Goal: Task Accomplishment & Management: Use online tool/utility

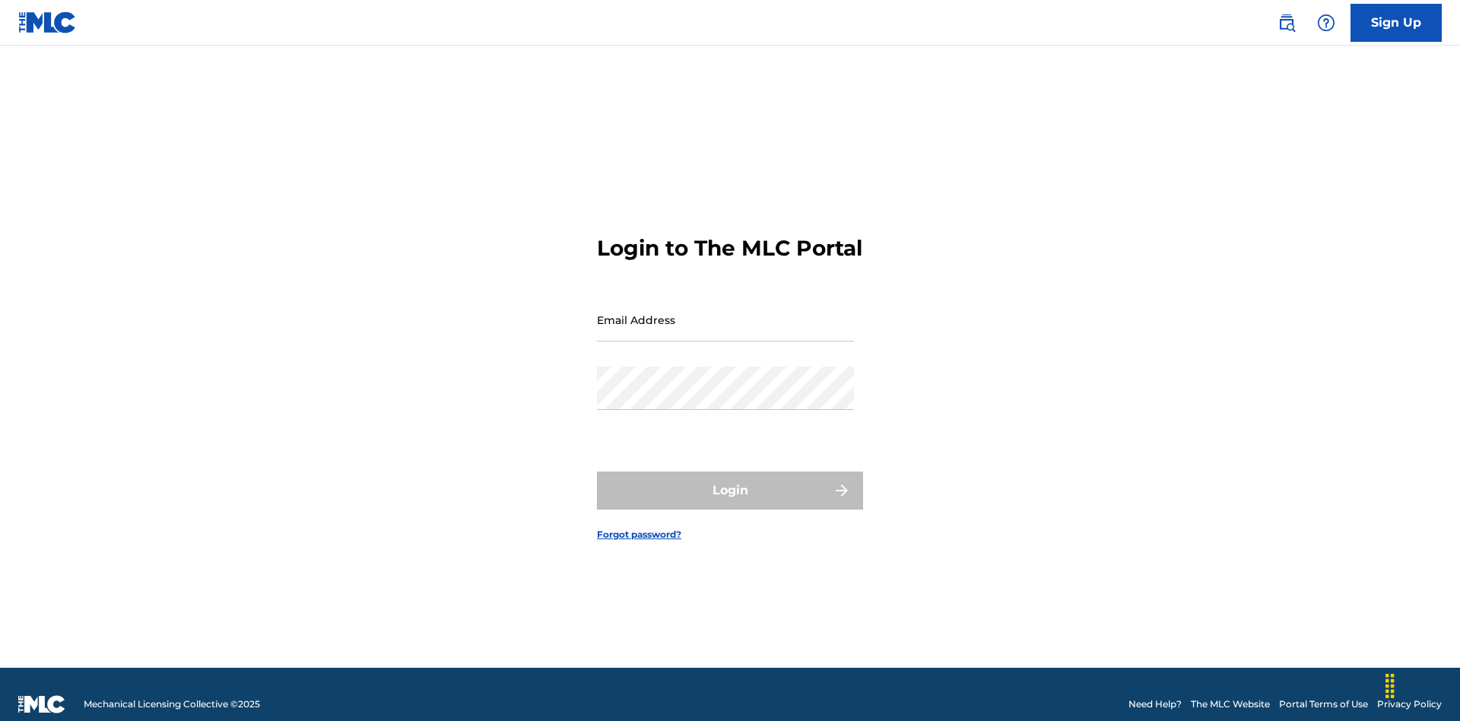
scroll to position [20, 0]
click at [726, 313] on input "Email Address" at bounding box center [725, 319] width 257 height 43
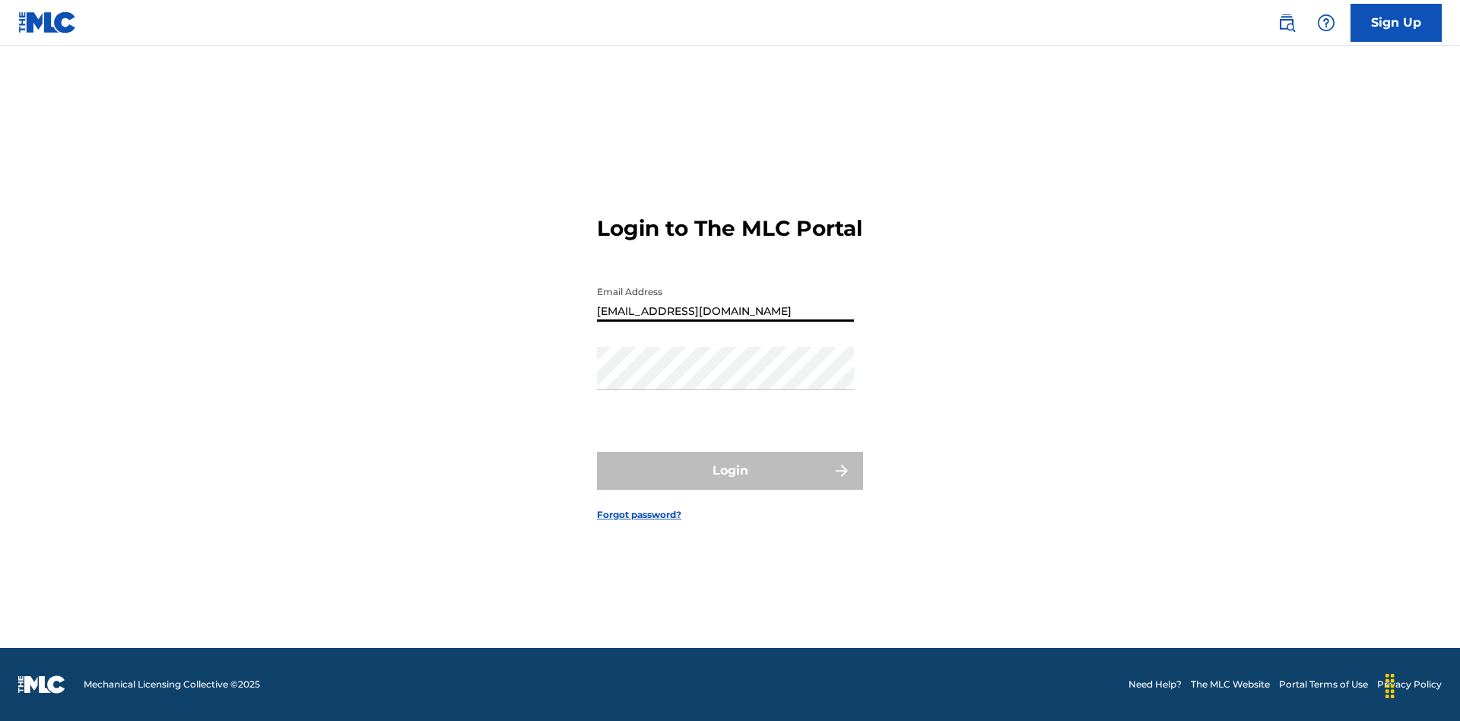
type input "[EMAIL_ADDRESS][DOMAIN_NAME]"
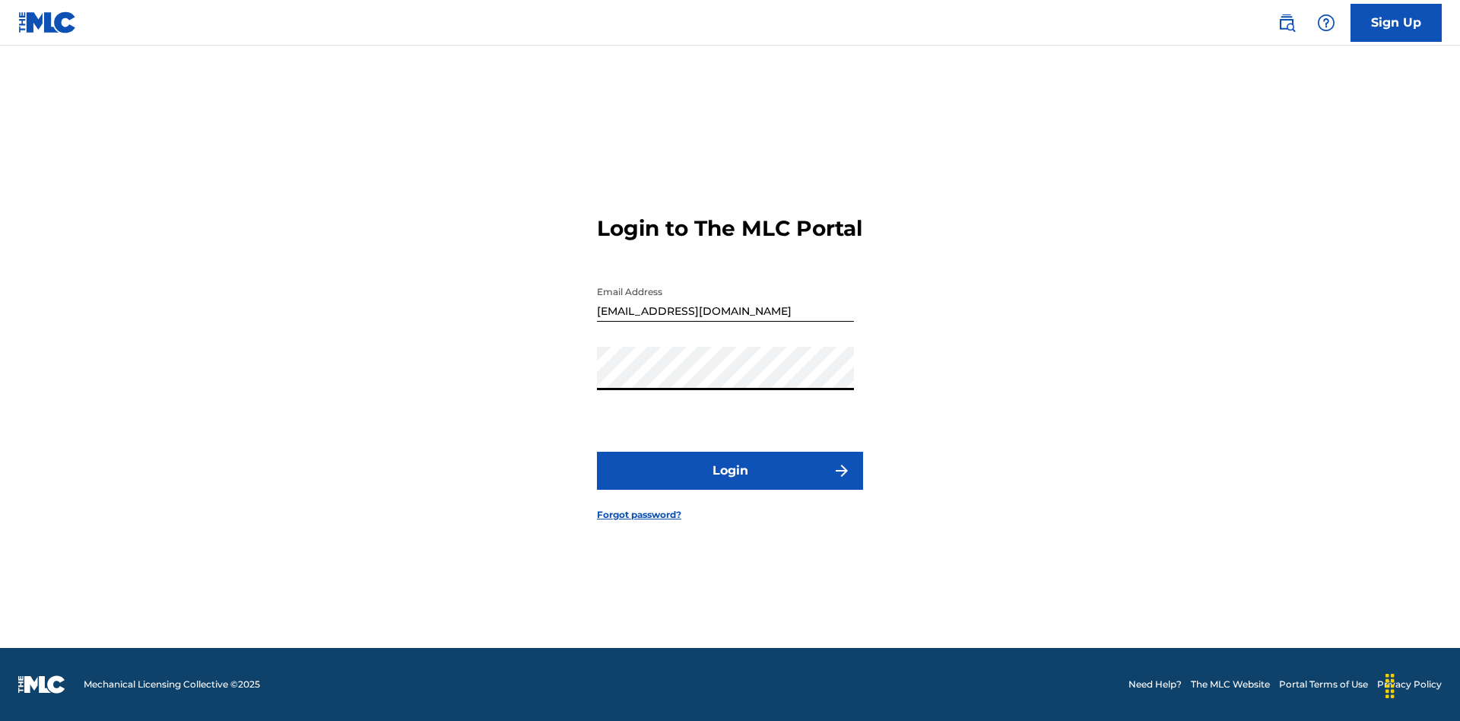
click at [730, 484] on button "Login" at bounding box center [730, 471] width 266 height 38
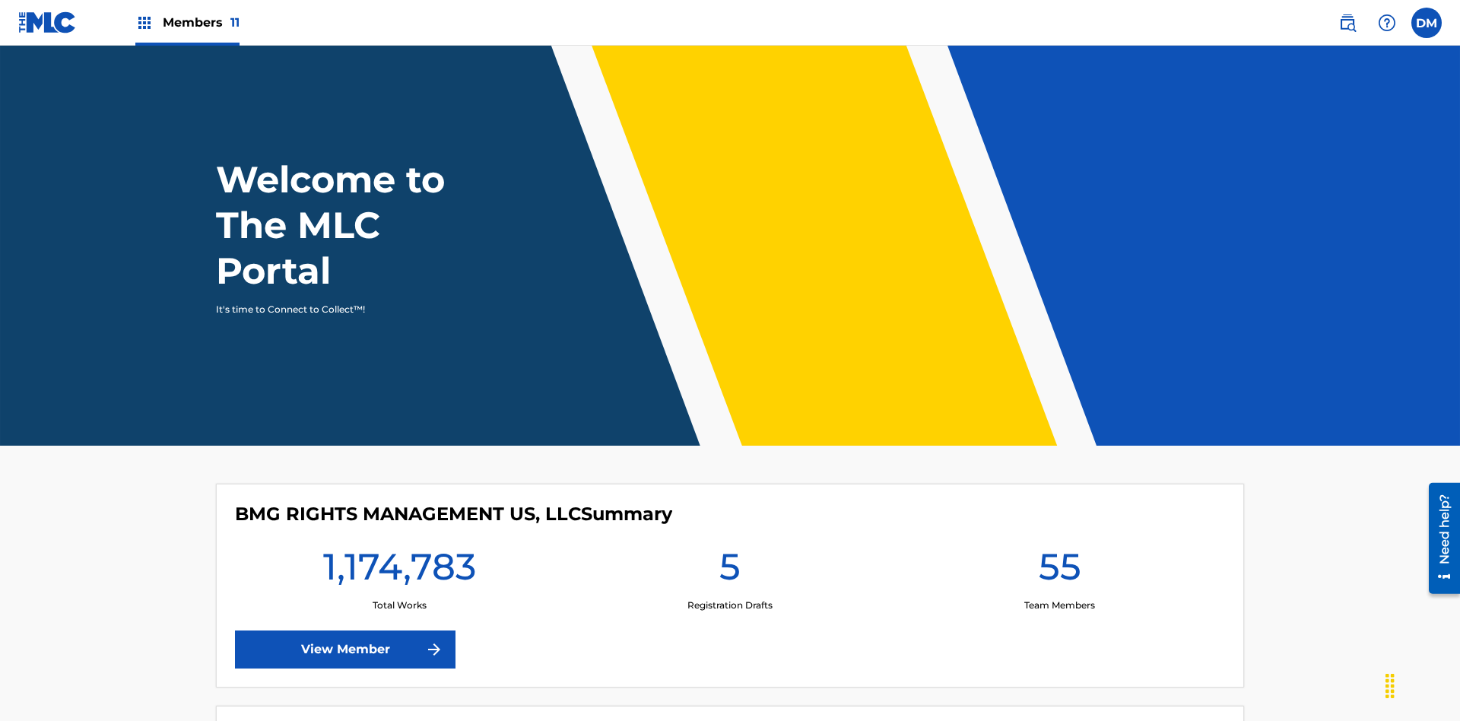
click at [187, 22] on span "Members 11" at bounding box center [201, 22] width 77 height 17
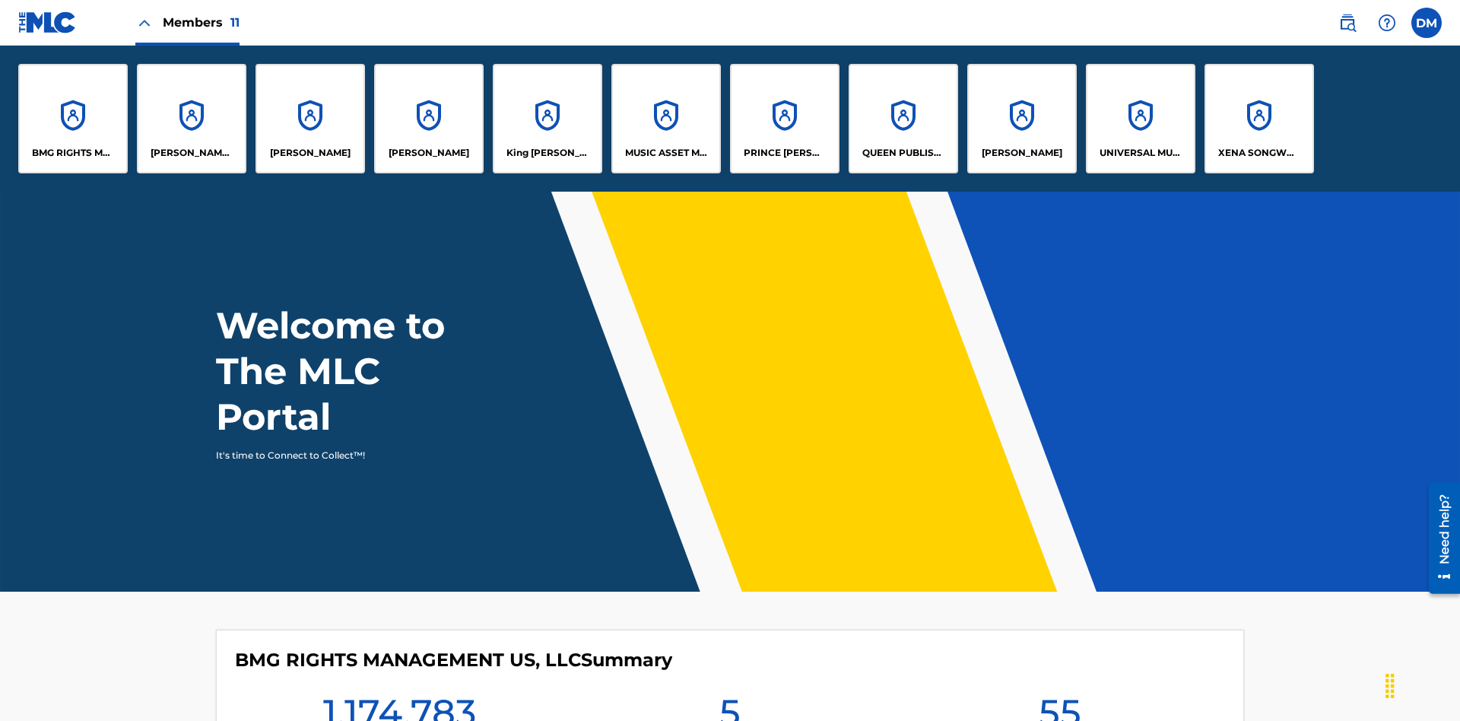
click at [903, 153] on p "QUEEN PUBLISHA" at bounding box center [903, 153] width 83 height 14
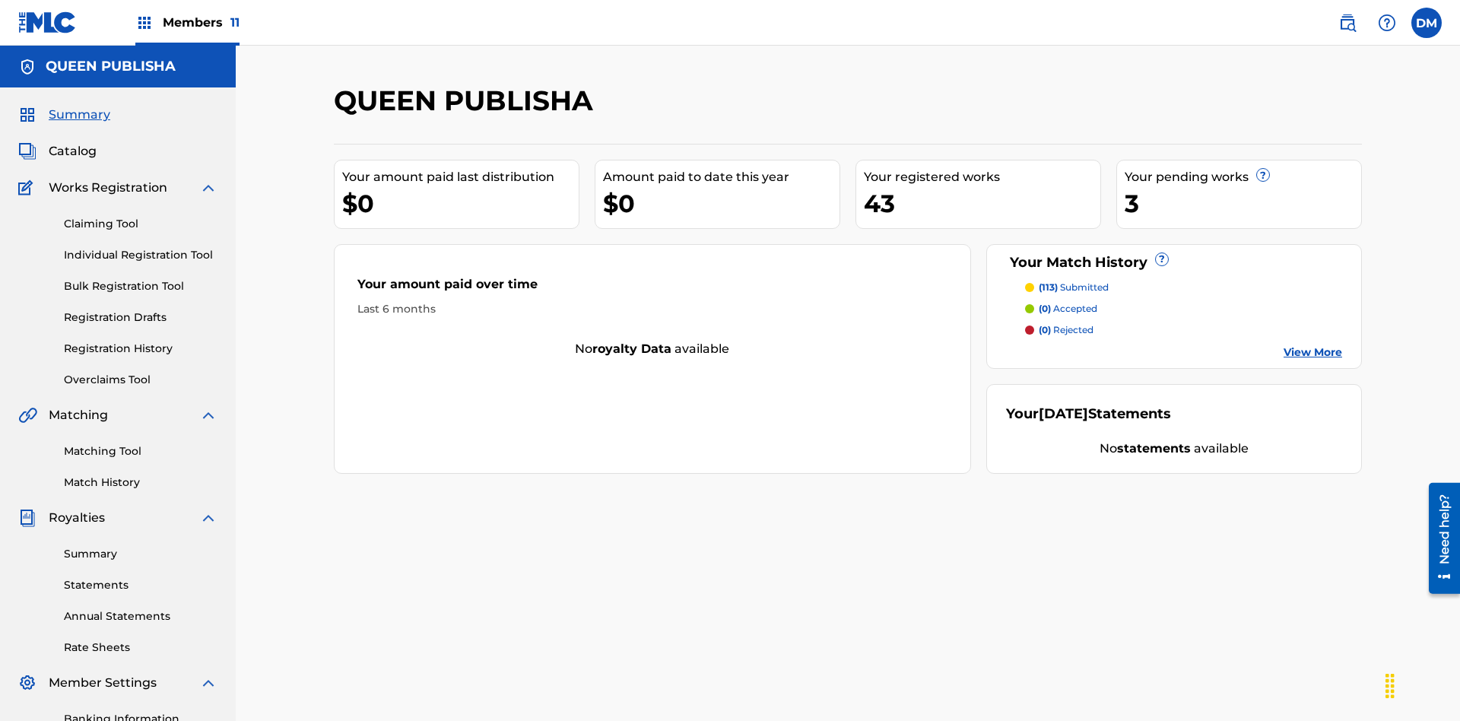
click at [141, 443] on link "Matching Tool" at bounding box center [141, 451] width 154 height 16
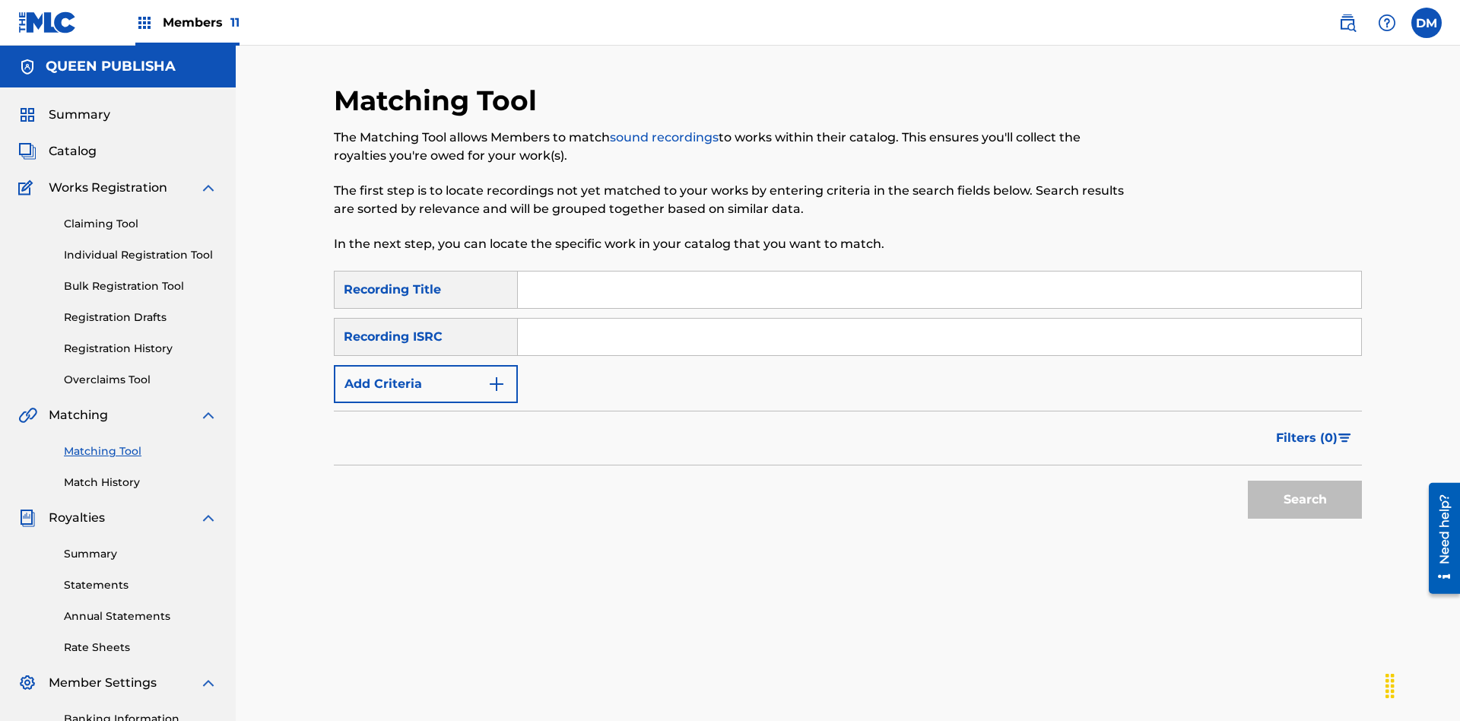
click at [939, 272] on input "Search Form" at bounding box center [939, 290] width 843 height 37
type input "The"
click at [1305, 481] on button "Search" at bounding box center [1305, 500] width 114 height 38
click at [939, 272] on input "The" at bounding box center [939, 290] width 843 height 37
click at [939, 319] on input "Search Form" at bounding box center [939, 337] width 843 height 37
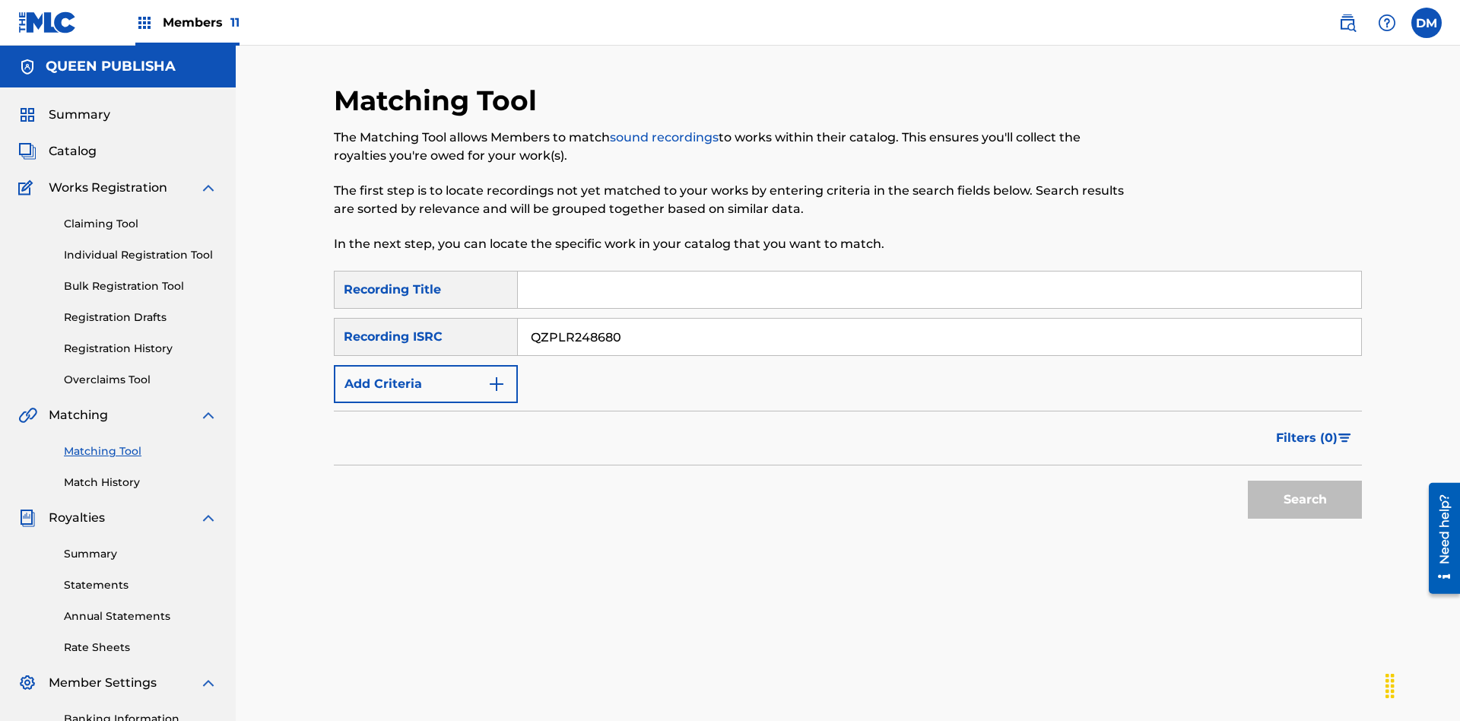
type input "QZPLR2486807"
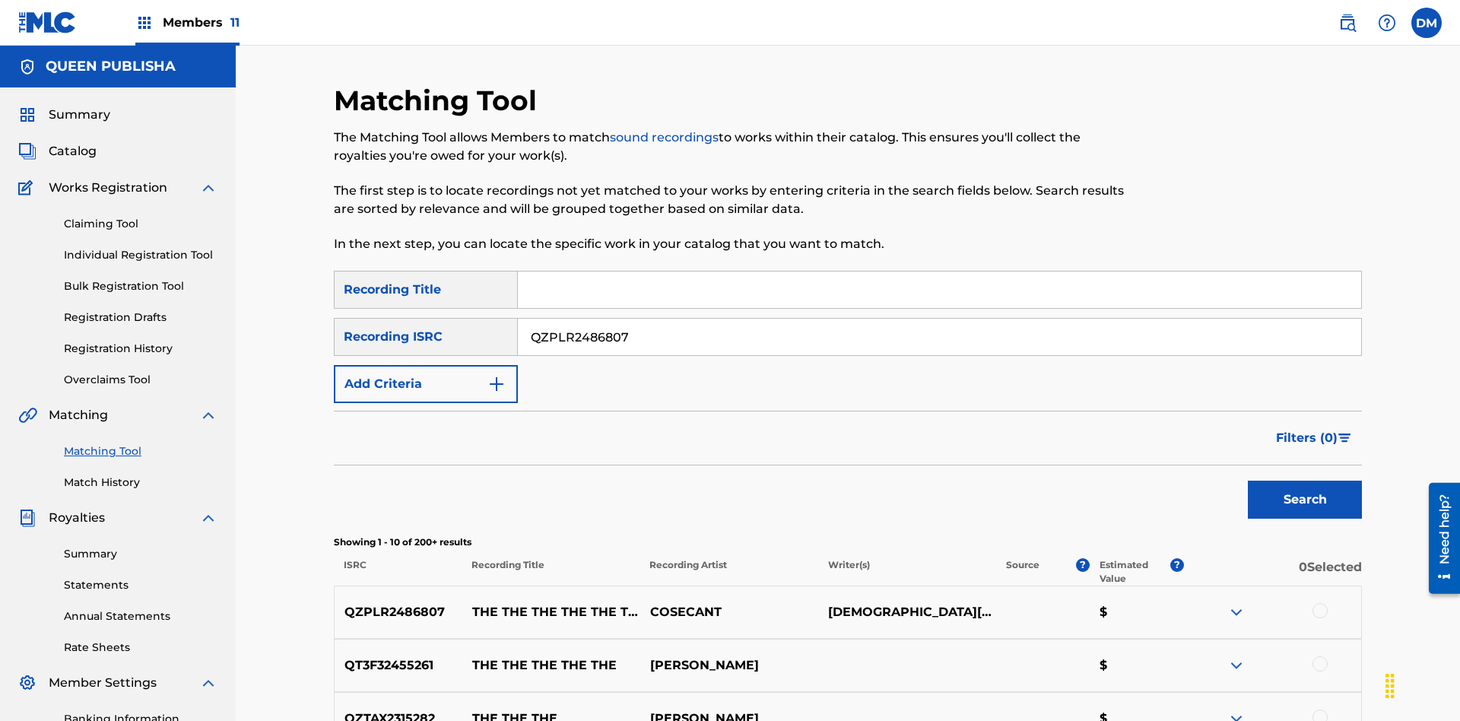
type input "QZPLR2486807"
click at [1305, 481] on button "Search" at bounding box center [1305, 500] width 114 height 38
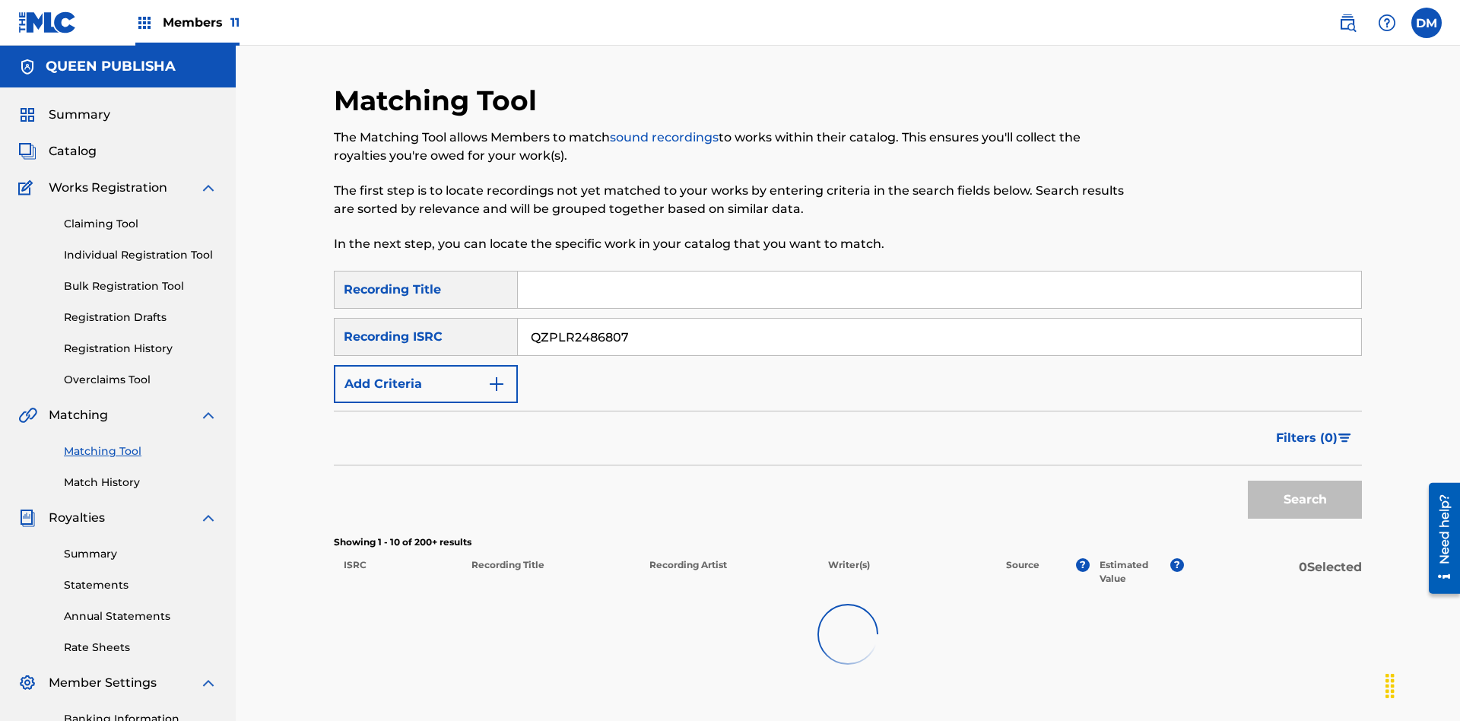
click at [939, 319] on input "QZPLR2486807" at bounding box center [939, 337] width 843 height 37
click at [939, 272] on input "Search Form" at bounding box center [939, 290] width 843 height 37
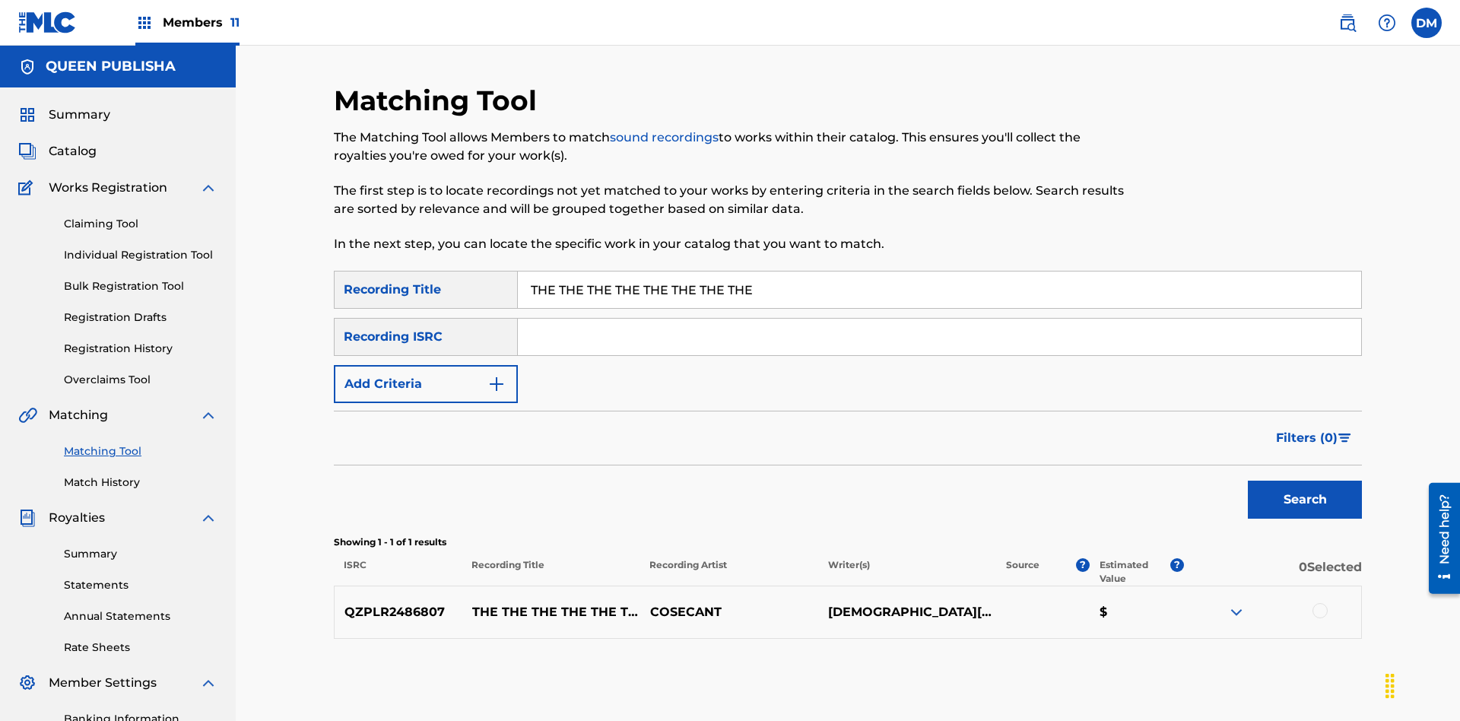
type input "THE THE THE THE THE THE THE THE"
click at [426, 365] on button "Add Criteria" at bounding box center [426, 384] width 184 height 38
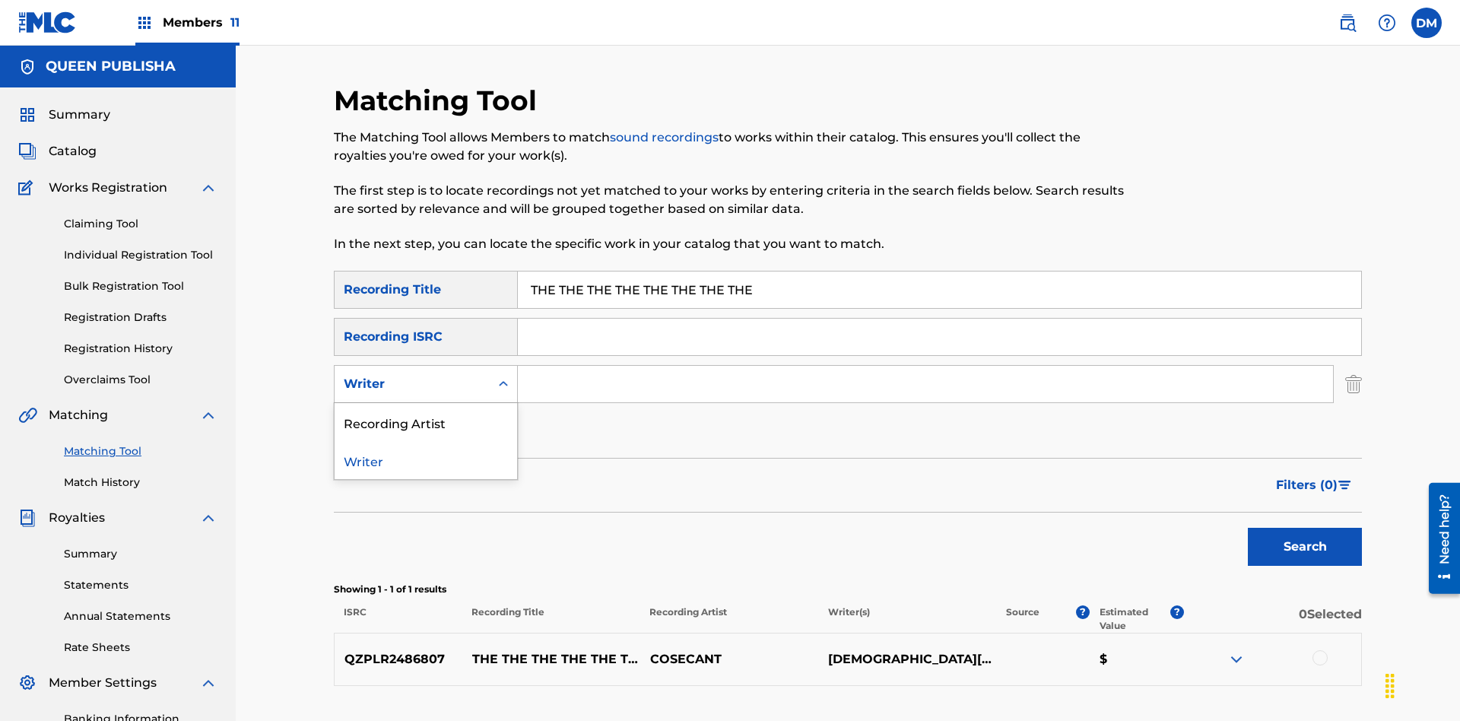
click at [426, 403] on div "Recording Artist" at bounding box center [426, 422] width 183 height 38
click at [426, 412] on button "Add Criteria" at bounding box center [426, 431] width 184 height 38
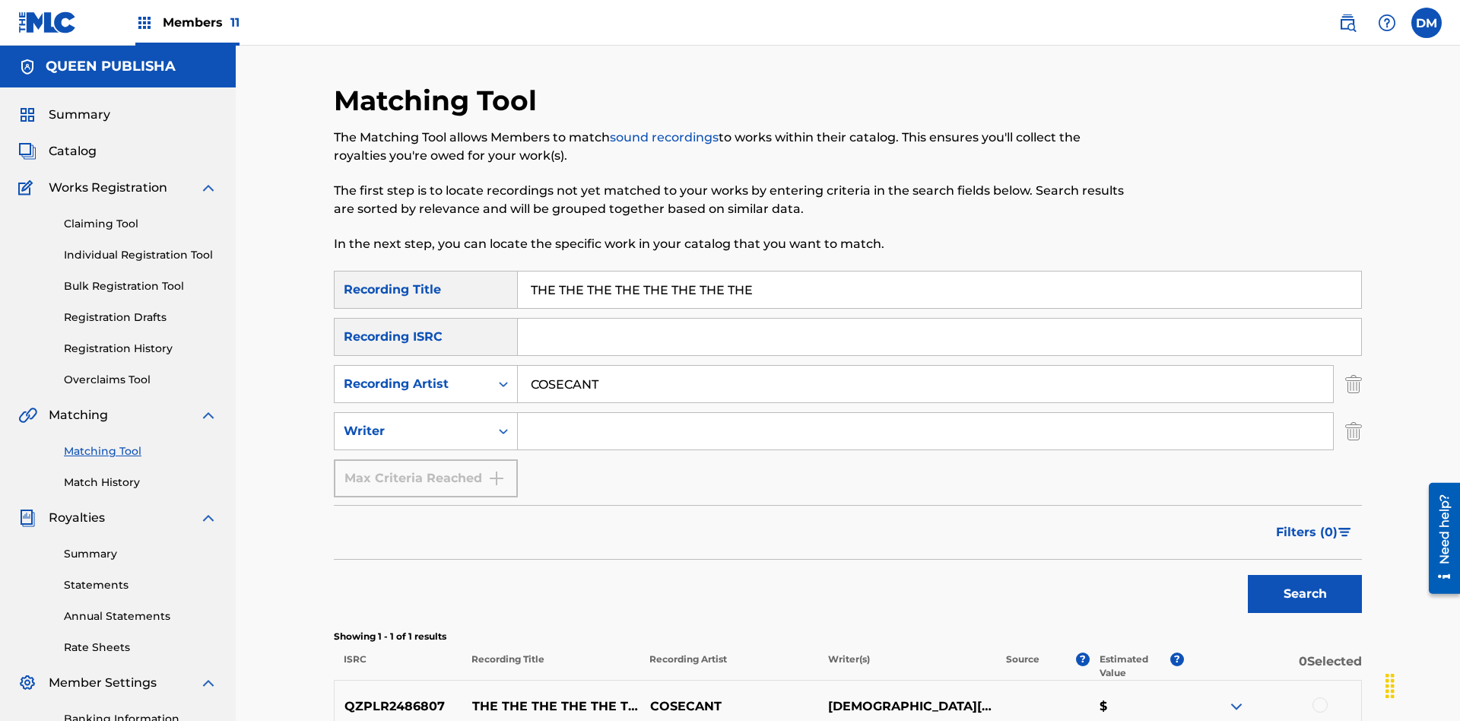
type input "COSECANT"
click at [926, 413] on input "Search Form" at bounding box center [925, 431] width 815 height 37
type input "[DEMOGRAPHIC_DATA][PERSON_NAME]"
click at [1305, 575] on button "Search" at bounding box center [1305, 594] width 114 height 38
click at [939, 272] on input "THE THE THE THE THE THE THE THE" at bounding box center [939, 290] width 843 height 37
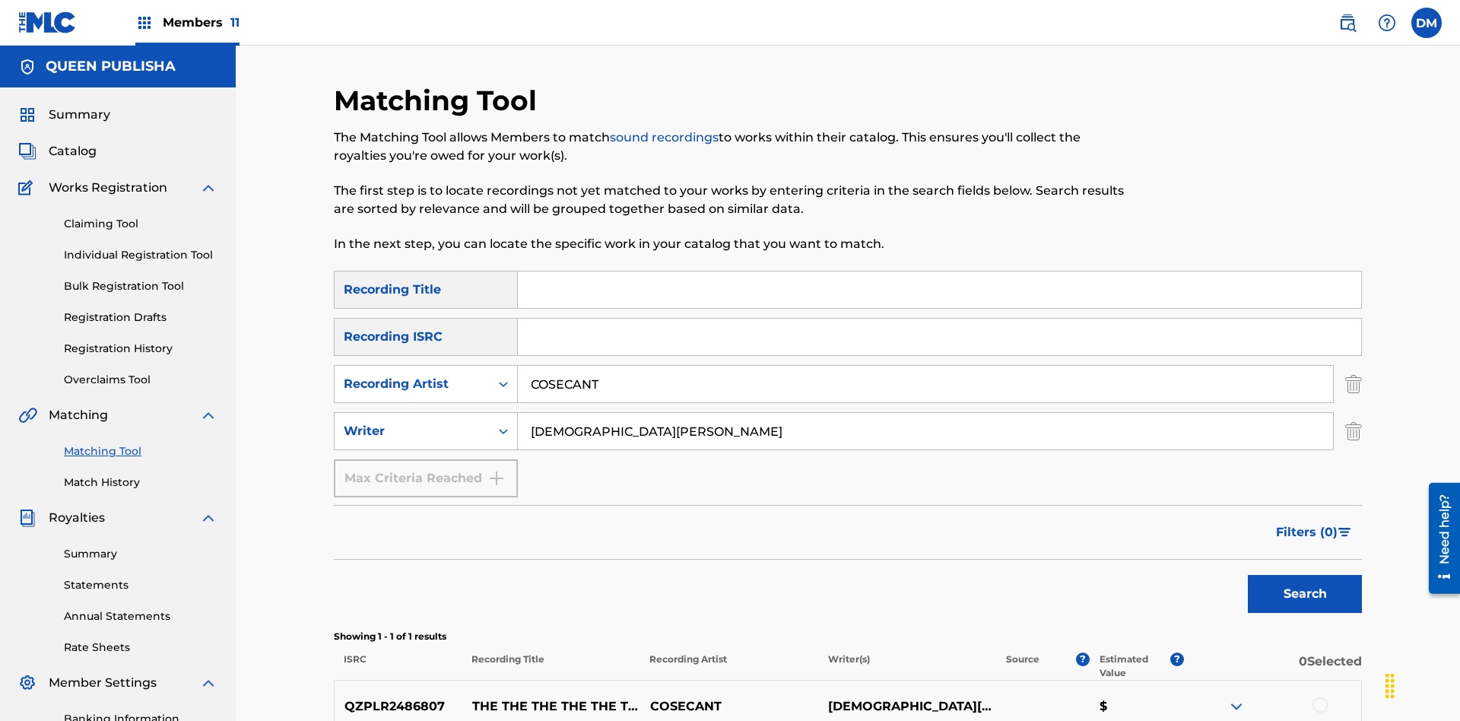
click at [926, 366] on input "COSECANT" at bounding box center [925, 384] width 815 height 37
click at [926, 413] on input "[DEMOGRAPHIC_DATA][PERSON_NAME]" at bounding box center [925, 431] width 815 height 37
click at [939, 272] on input "Search Form" at bounding box center [939, 290] width 843 height 37
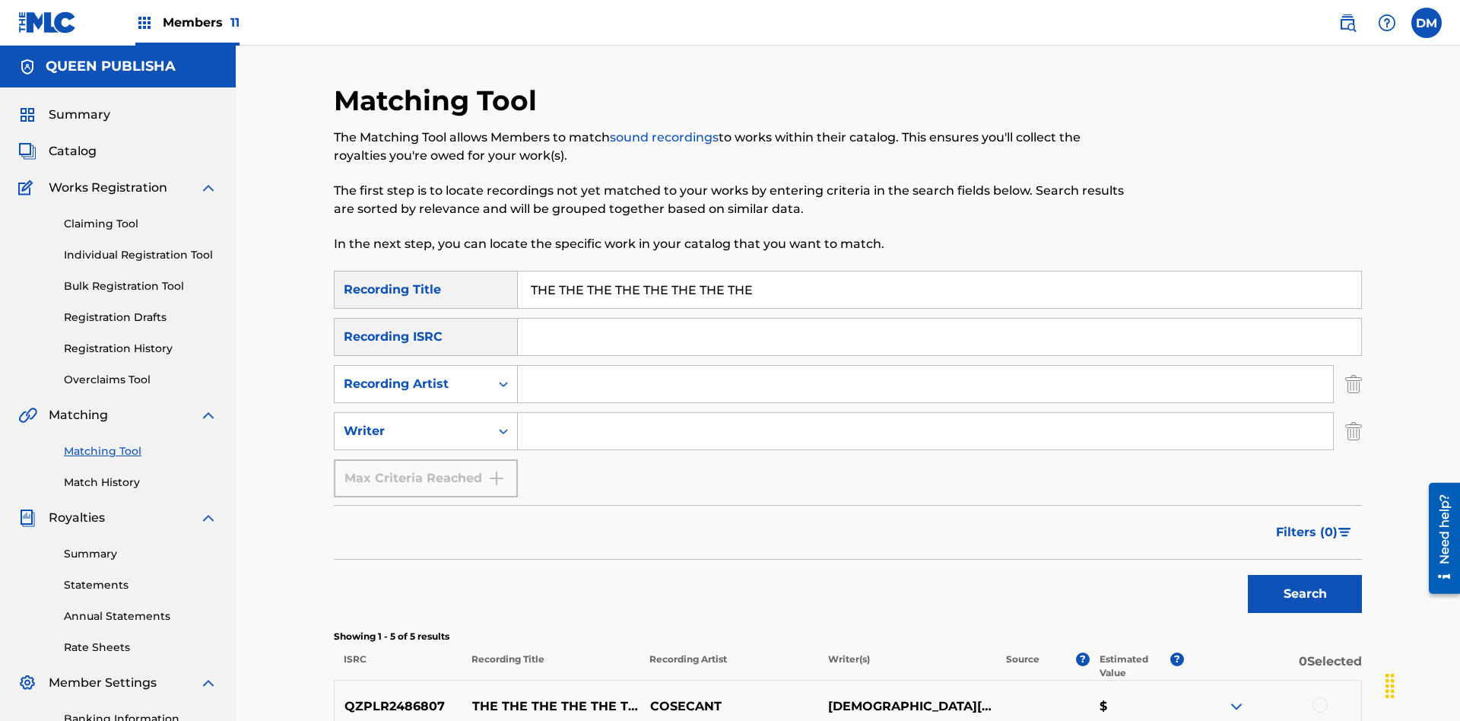
type input "THE THE THE THE THE THE THE THE"
click at [1305, 575] on button "Search" at bounding box center [1305, 594] width 114 height 38
click at [939, 272] on input "THE THE THE THE THE THE THE THE" at bounding box center [939, 290] width 843 height 37
click at [926, 366] on input "Search Form" at bounding box center [925, 384] width 815 height 37
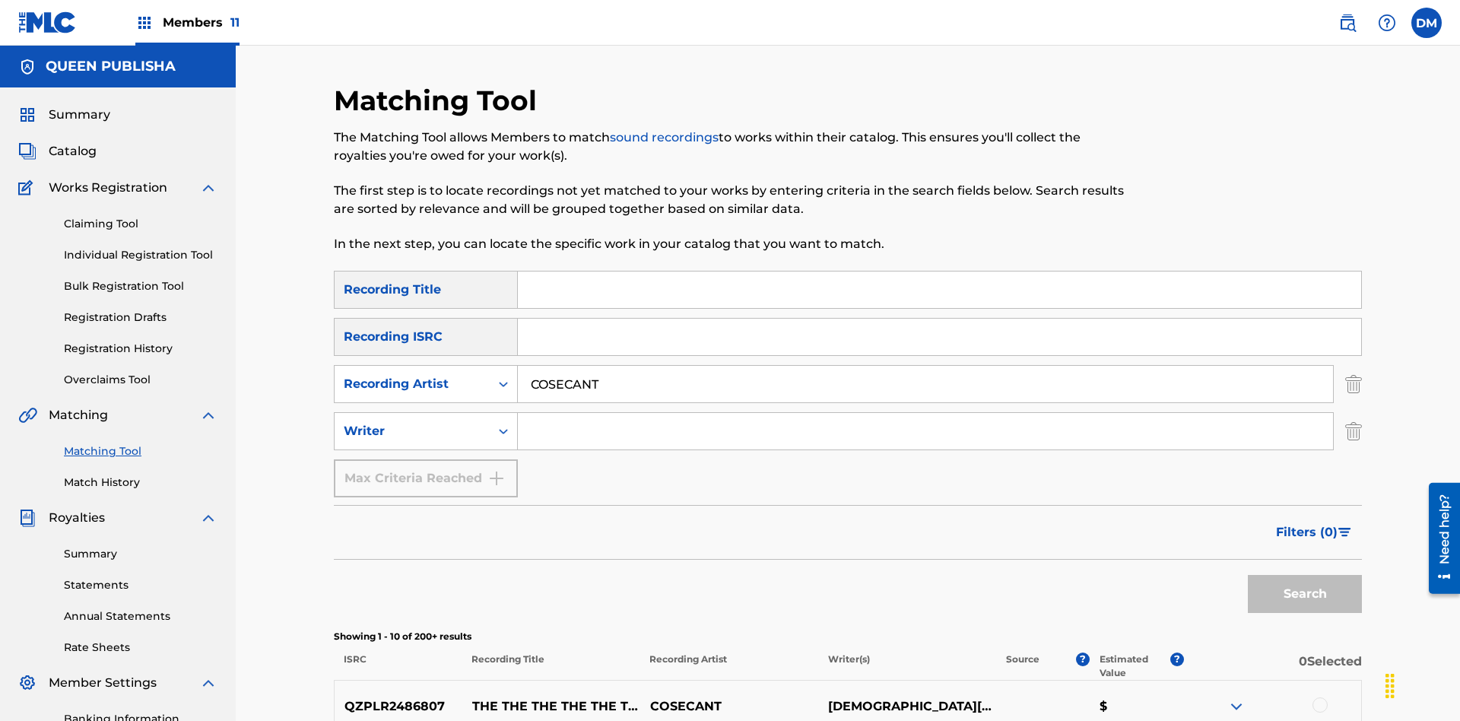
type input "COSECANT"
click at [1305, 575] on button "Search" at bounding box center [1305, 594] width 114 height 38
click at [926, 366] on input "COSECANT" at bounding box center [925, 384] width 815 height 37
click at [926, 413] on input "Search Form" at bounding box center [925, 431] width 815 height 37
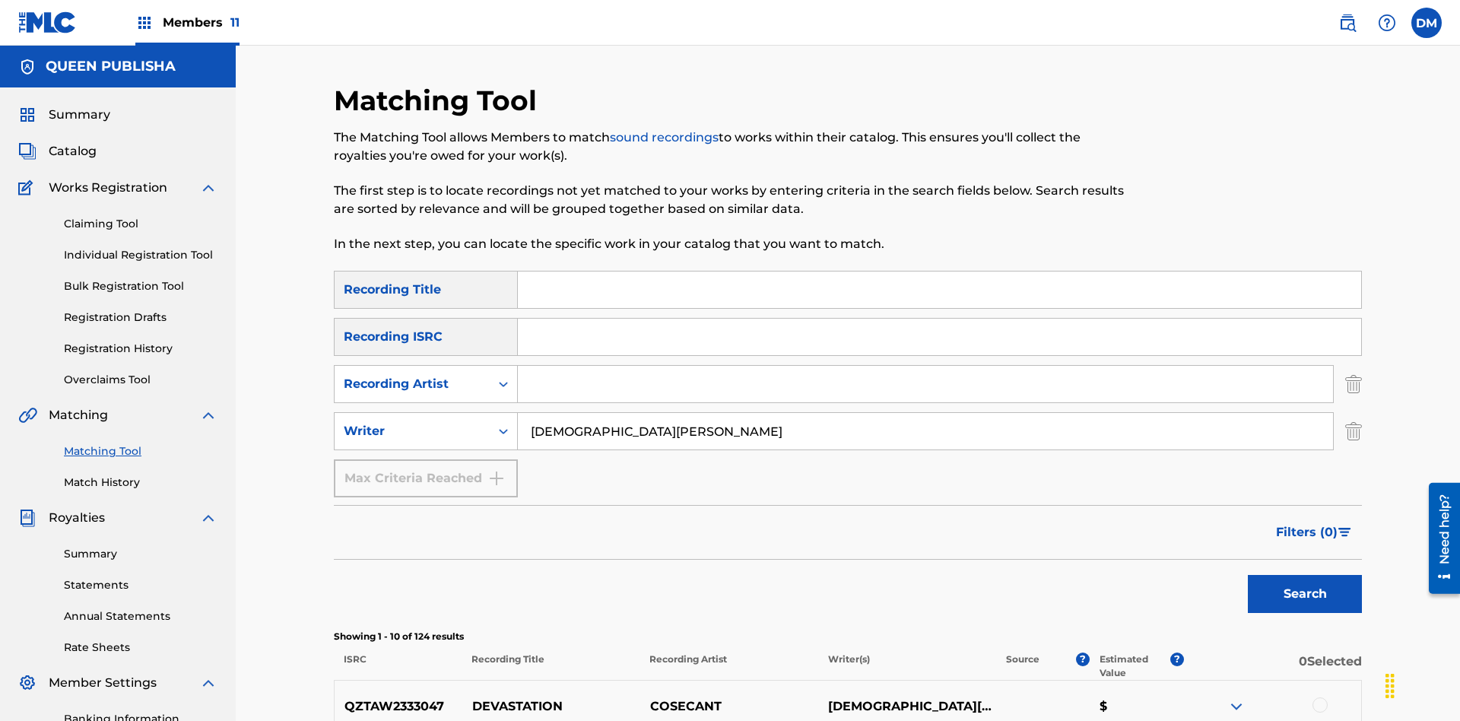
click at [1305, 575] on button "Search" at bounding box center [1305, 594] width 114 height 38
click at [926, 413] on input "[DEMOGRAPHIC_DATA][PERSON_NAME]" at bounding box center [925, 431] width 815 height 37
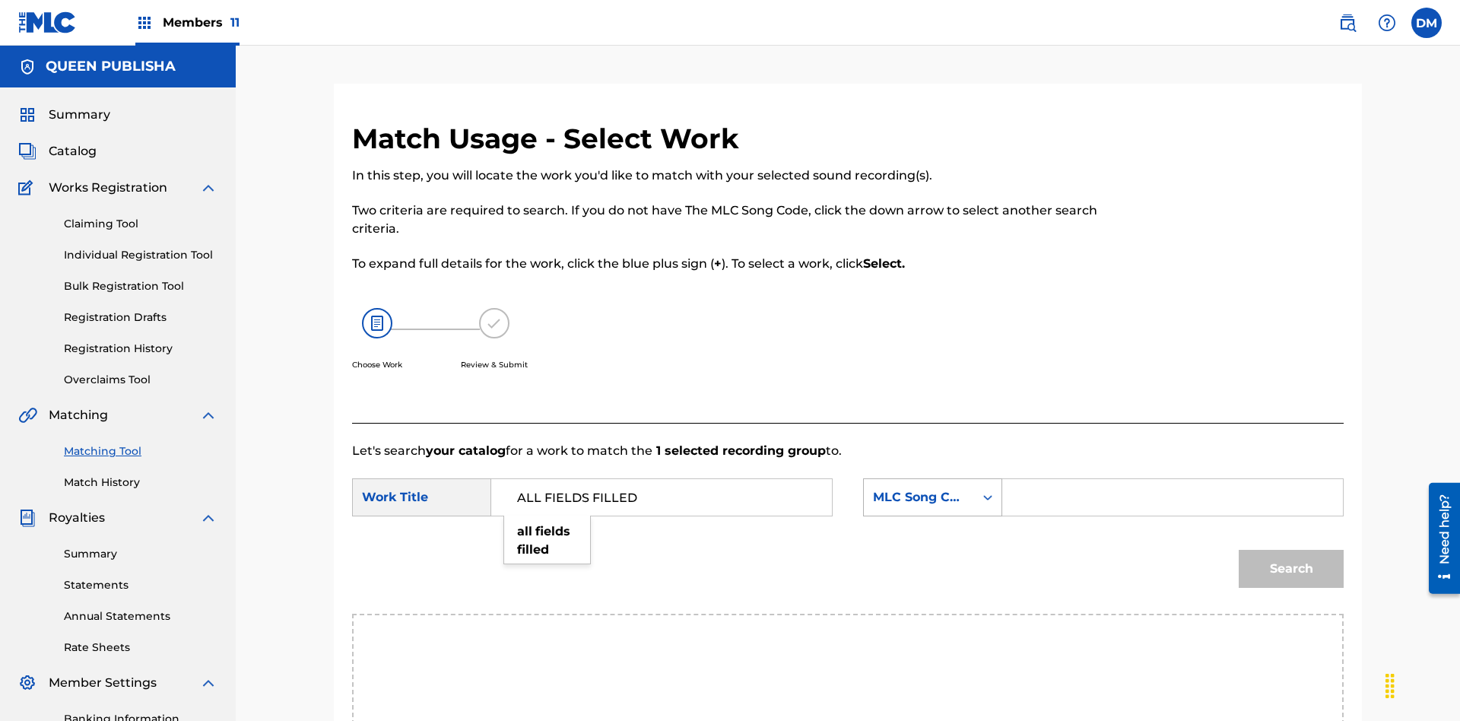
type input "ALL FIELDS FILLED"
click at [932, 488] on div "MLC Song Code" at bounding box center [919, 497] width 92 height 18
click at [1172, 479] on input "Search Form" at bounding box center [1172, 497] width 315 height 37
click at [1291, 550] on button "Search" at bounding box center [1291, 569] width 105 height 38
click at [1172, 479] on input "T2736922134" at bounding box center [1172, 497] width 315 height 37
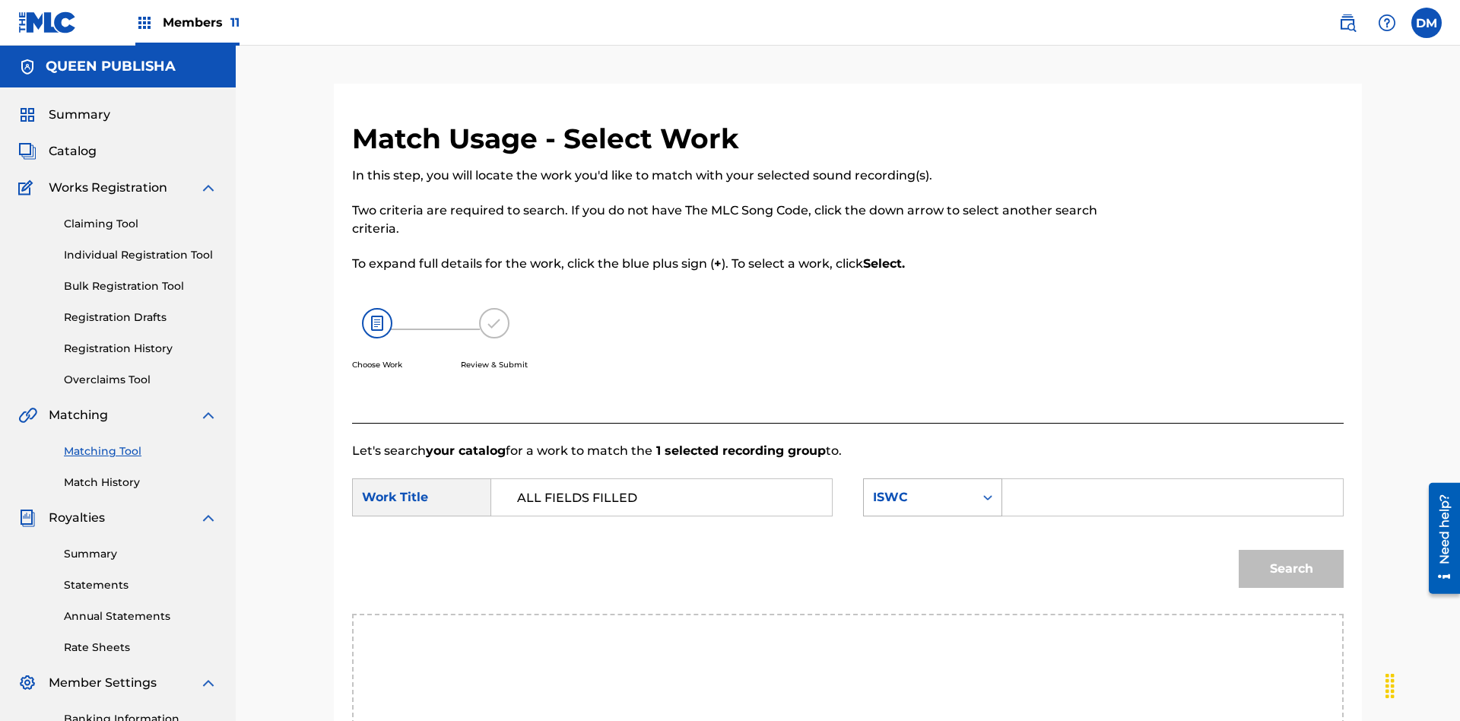
click at [932, 488] on div "ISWC" at bounding box center [919, 497] width 92 height 18
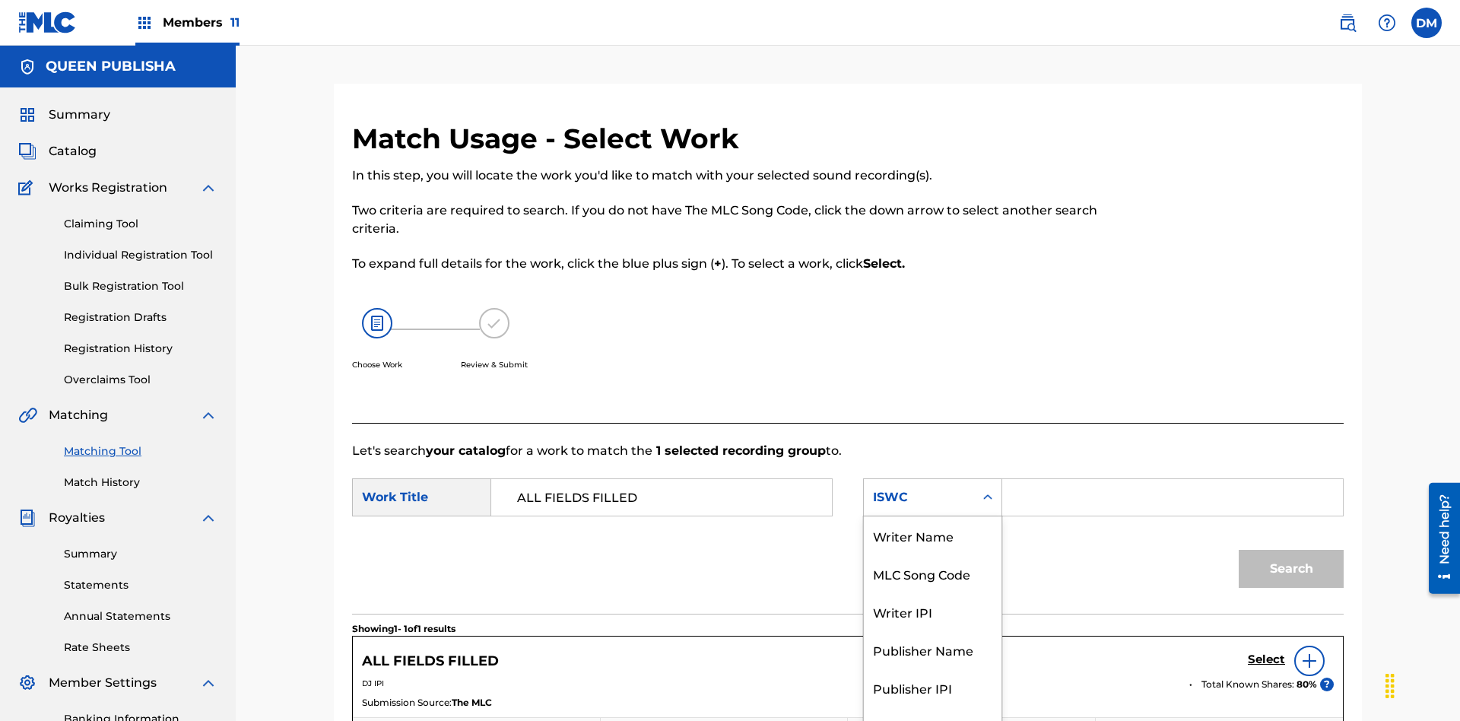
click at [932, 554] on div "MLC Song Code" at bounding box center [933, 573] width 138 height 38
click at [1291, 550] on button "Search" at bounding box center [1291, 569] width 105 height 38
click at [932, 488] on div "MLC Song Code" at bounding box center [919, 497] width 92 height 18
click at [1172, 479] on input "Search Form" at bounding box center [1172, 497] width 315 height 37
click at [1291, 550] on button "Search" at bounding box center [1291, 569] width 105 height 38
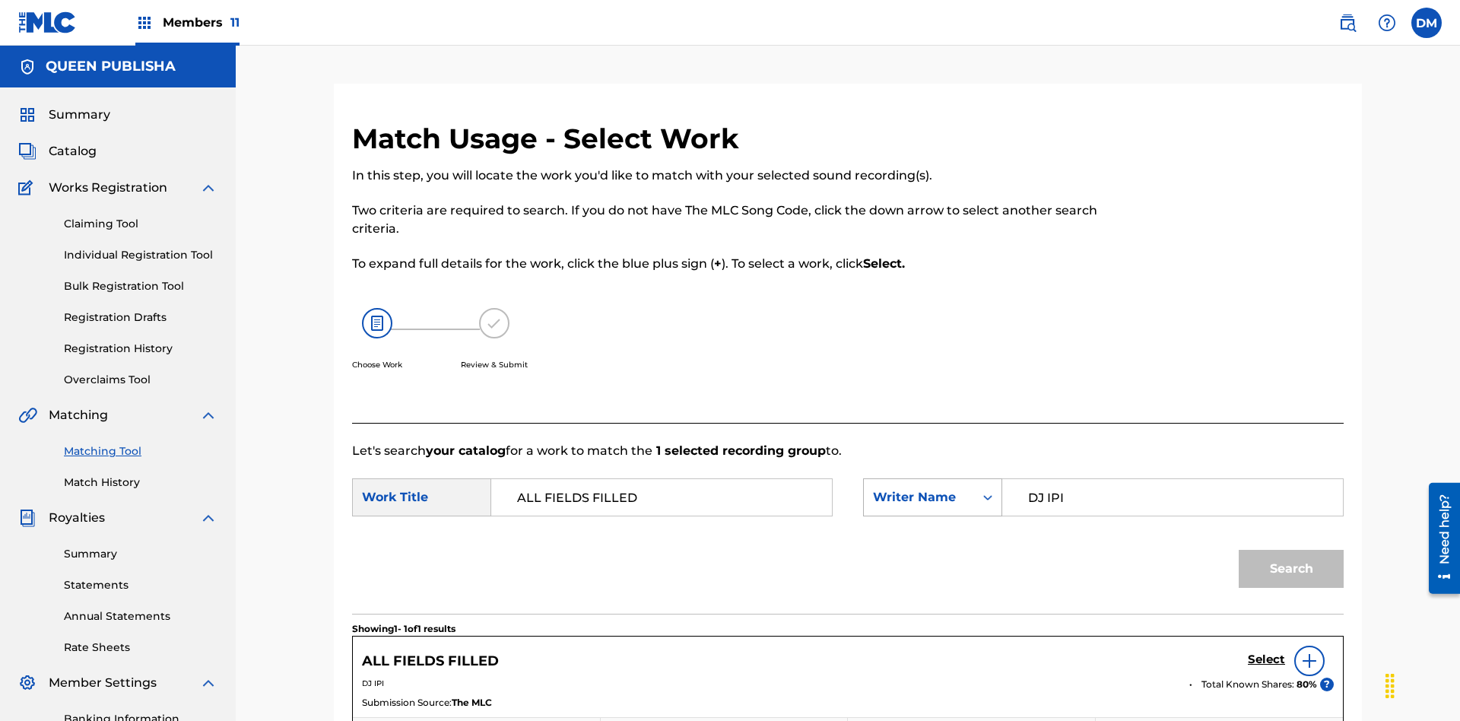
click at [1172, 479] on input "DJ IPI" at bounding box center [1172, 497] width 315 height 37
click at [932, 488] on div "Writer Name" at bounding box center [919, 497] width 92 height 18
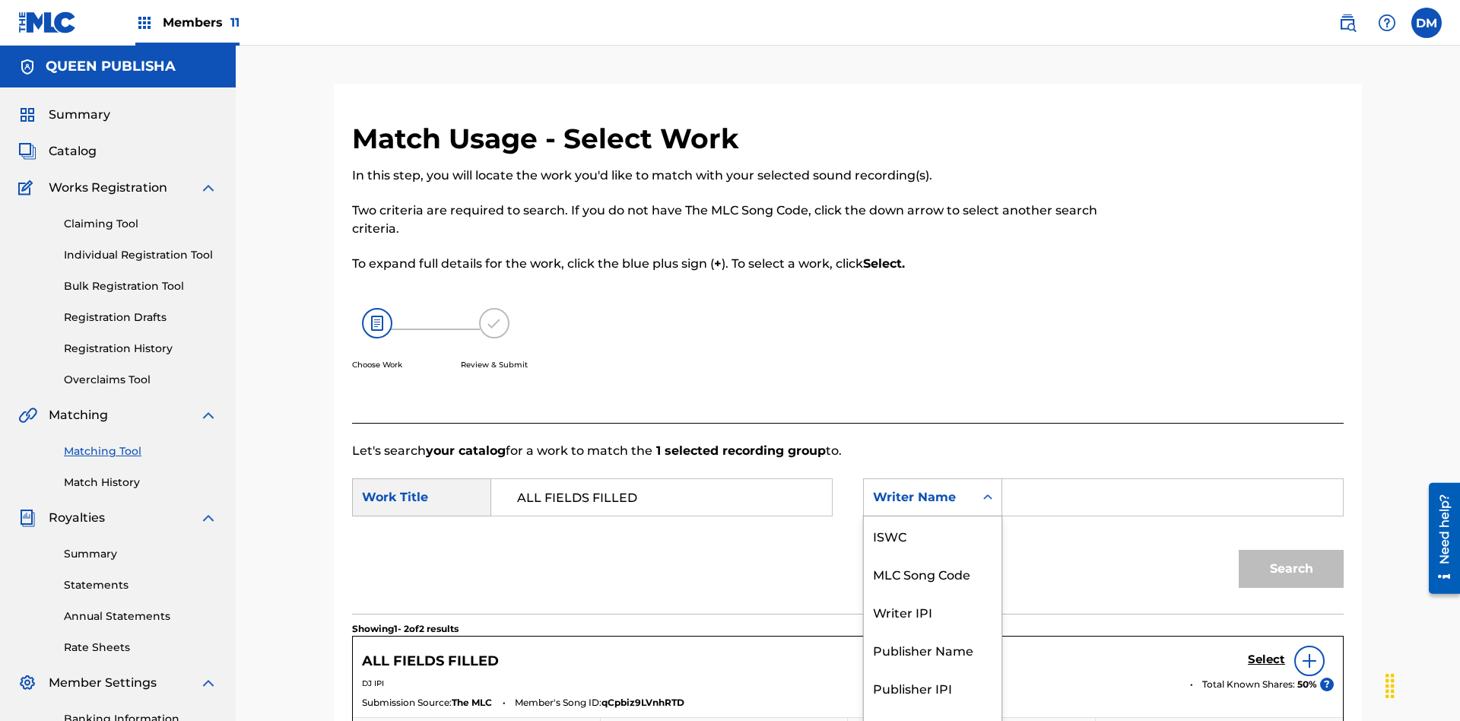
click at [932, 592] on div "Writer IPI" at bounding box center [933, 611] width 138 height 38
click at [1291, 550] on button "Search" at bounding box center [1291, 569] width 105 height 38
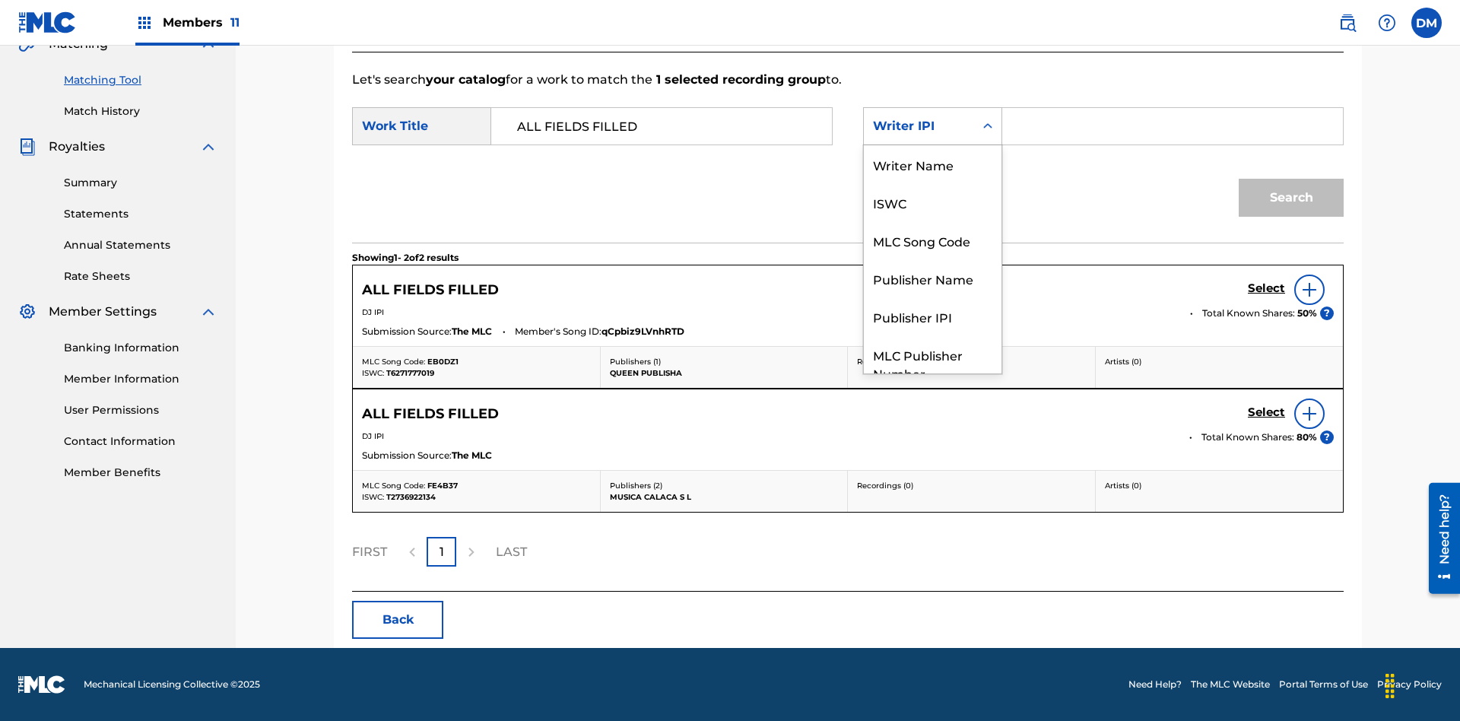
click at [932, 259] on div "Publisher Name" at bounding box center [933, 278] width 138 height 38
click at [1291, 198] on button "Search" at bounding box center [1291, 198] width 105 height 38
click at [932, 297] on div "Publisher IPI" at bounding box center [933, 316] width 138 height 38
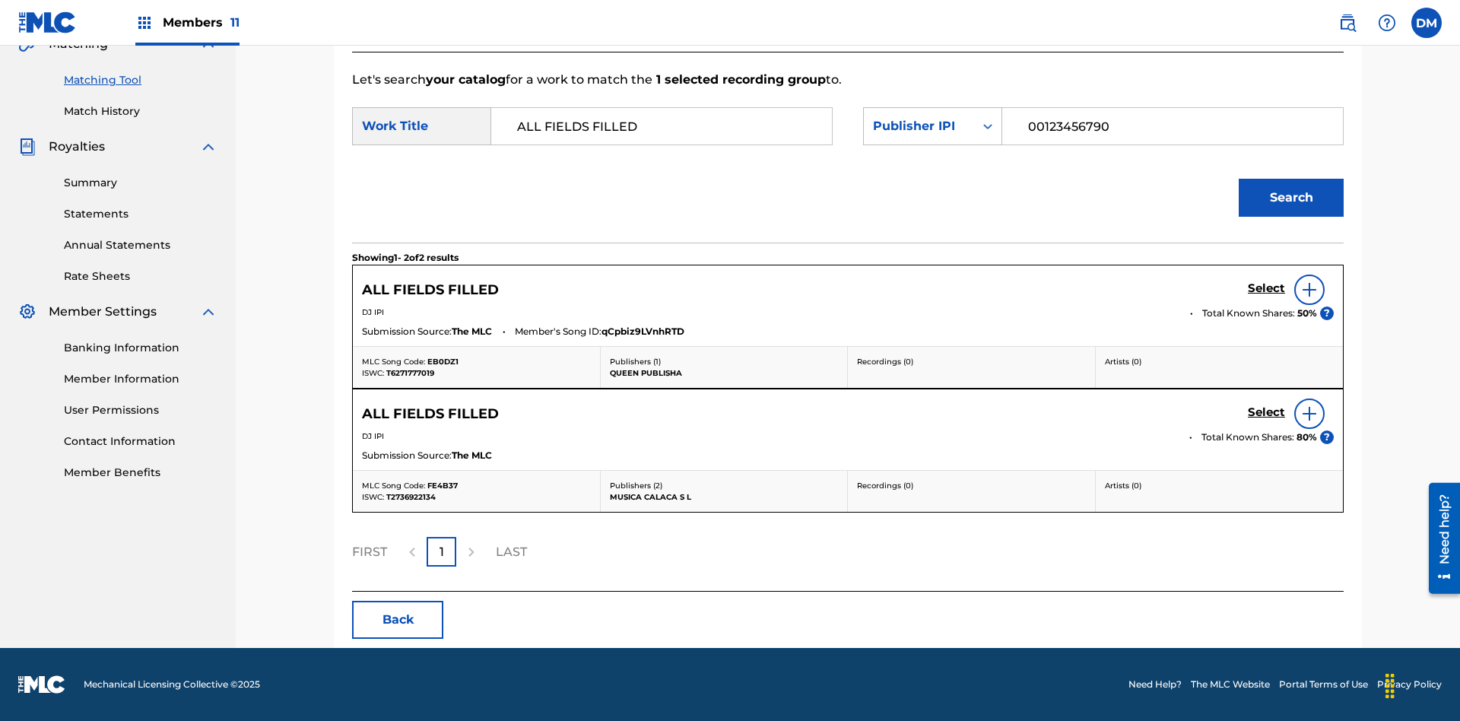
type input "00123456790"
click at [1291, 198] on button "Search" at bounding box center [1291, 198] width 105 height 38
